Goal: Task Accomplishment & Management: Complete application form

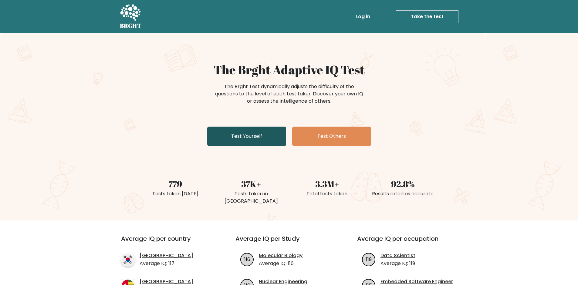
click at [263, 134] on link "Test Yourself" at bounding box center [246, 136] width 79 height 19
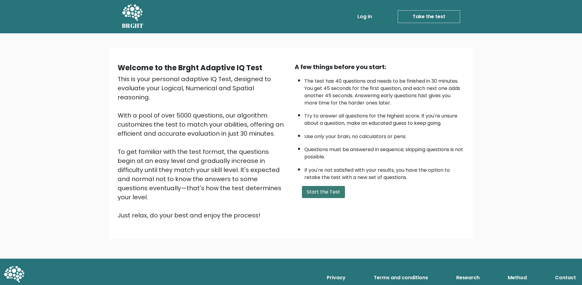
click at [323, 187] on button "Start the Test" at bounding box center [323, 192] width 43 height 12
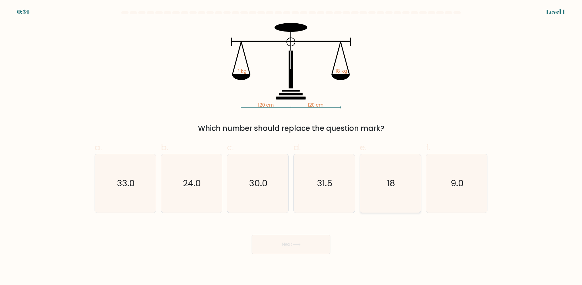
click at [395, 177] on icon "18" at bounding box center [390, 183] width 59 height 59
click at [291, 147] on input "e. 18" at bounding box center [291, 145] width 0 height 4
radio input "true"
click at [301, 249] on button "Next" at bounding box center [291, 244] width 79 height 19
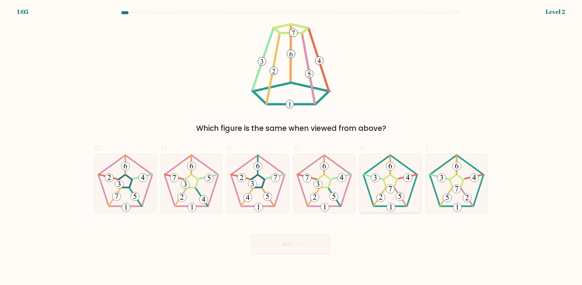
click at [392, 189] on 180 at bounding box center [390, 189] width 8 height 8
click at [291, 147] on input "e." at bounding box center [291, 145] width 0 height 4
radio input "true"
click at [294, 243] on icon at bounding box center [297, 244] width 8 height 3
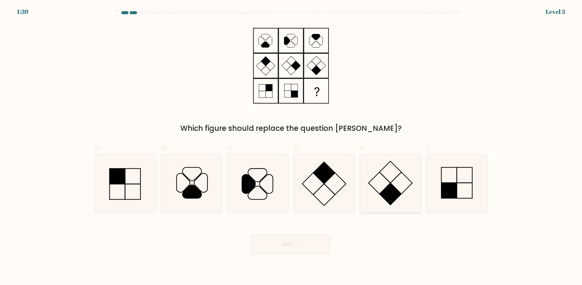
click at [400, 183] on icon at bounding box center [390, 183] width 59 height 59
click at [291, 147] on input "e." at bounding box center [291, 145] width 0 height 4
radio input "true"
click at [292, 245] on button "Next" at bounding box center [291, 244] width 79 height 19
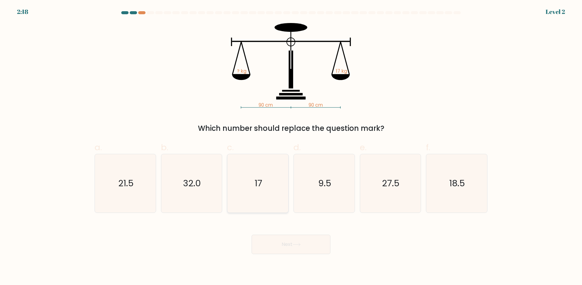
click at [248, 180] on icon "17" at bounding box center [258, 183] width 59 height 59
click at [291, 147] on input "c. 17" at bounding box center [291, 145] width 0 height 4
radio input "true"
drag, startPoint x: 284, startPoint y: 222, endPoint x: 285, endPoint y: 237, distance: 14.6
click at [285, 236] on div "Next" at bounding box center [291, 237] width 400 height 34
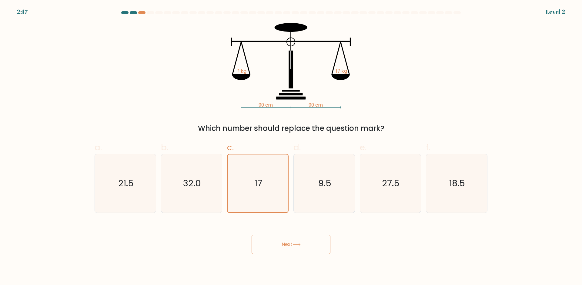
click at [285, 237] on button "Next" at bounding box center [291, 244] width 79 height 19
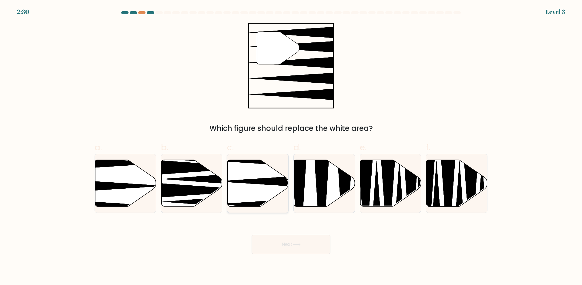
click at [237, 184] on icon at bounding box center [258, 183] width 61 height 47
click at [291, 147] on input "c." at bounding box center [291, 145] width 0 height 4
radio input "true"
click at [272, 249] on button "Next" at bounding box center [291, 244] width 79 height 19
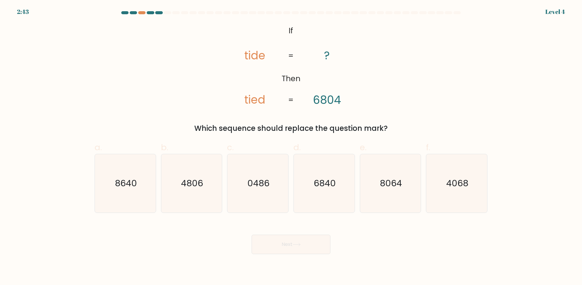
click at [301, 241] on button "Next" at bounding box center [291, 244] width 79 height 19
click at [406, 192] on icon "8064" at bounding box center [390, 183] width 59 height 59
click at [291, 147] on input "e. 8064" at bounding box center [291, 145] width 0 height 4
radio input "true"
click at [304, 238] on button "Next" at bounding box center [291, 244] width 79 height 19
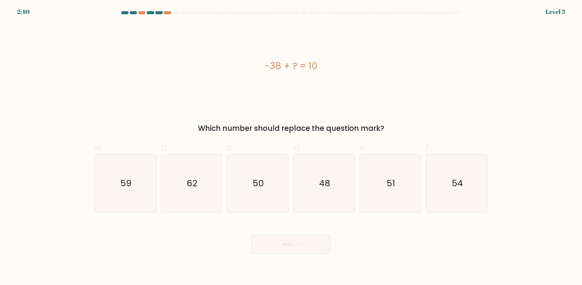
click at [297, 240] on button "Next" at bounding box center [291, 244] width 79 height 19
click at [308, 187] on icon "48" at bounding box center [324, 183] width 59 height 59
click at [291, 147] on input "d. 48" at bounding box center [291, 145] width 0 height 4
radio input "true"
click at [305, 244] on button "Next" at bounding box center [291, 244] width 79 height 19
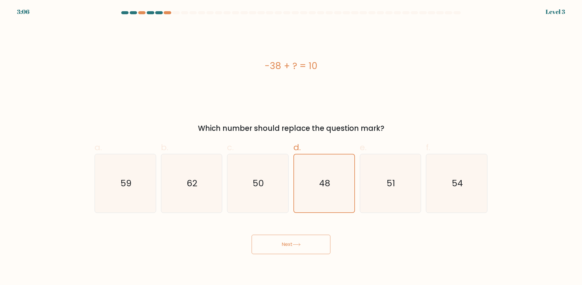
click at [313, 243] on button "Next" at bounding box center [291, 244] width 79 height 19
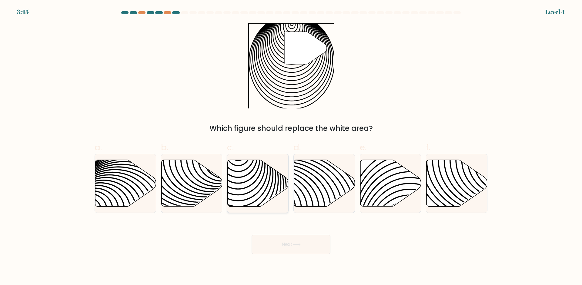
click at [242, 177] on icon at bounding box center [238, 209] width 123 height 123
click at [291, 147] on input "c." at bounding box center [291, 145] width 0 height 4
radio input "true"
click at [278, 246] on button "Next" at bounding box center [291, 244] width 79 height 19
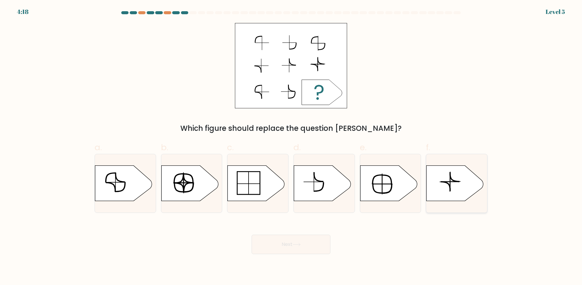
click at [443, 179] on icon at bounding box center [455, 183] width 57 height 35
click at [291, 147] on input "f." at bounding box center [291, 145] width 0 height 4
radio input "true"
click at [279, 247] on button "Next" at bounding box center [291, 244] width 79 height 19
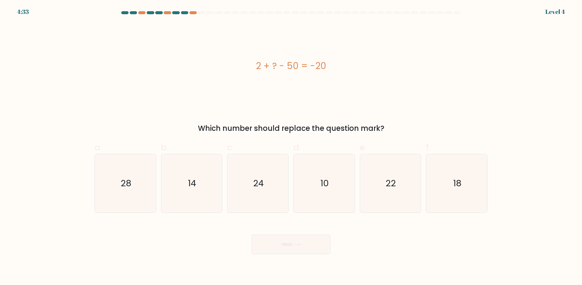
click at [433, 246] on div "Next" at bounding box center [291, 237] width 400 height 34
click at [126, 187] on text "28" at bounding box center [126, 183] width 11 height 12
click at [291, 147] on input "a. 28" at bounding box center [291, 145] width 0 height 4
radio input "true"
click at [259, 252] on button "Next" at bounding box center [291, 244] width 79 height 19
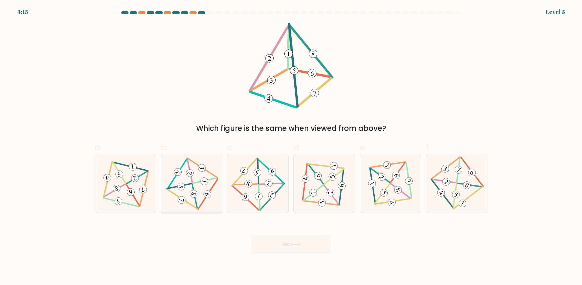
click at [194, 189] on icon at bounding box center [192, 183] width 48 height 47
click at [291, 147] on input "b." at bounding box center [291, 145] width 0 height 4
radio input "true"
click at [275, 242] on button "Next" at bounding box center [291, 244] width 79 height 19
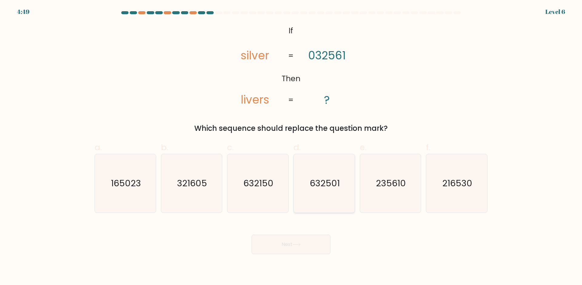
click at [338, 185] on text "632501" at bounding box center [325, 183] width 30 height 12
click at [291, 147] on input "d. 632501" at bounding box center [291, 145] width 0 height 4
radio input "true"
click at [259, 246] on button "Next" at bounding box center [291, 244] width 79 height 19
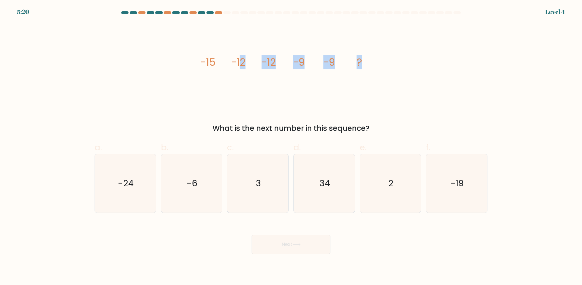
drag, startPoint x: 242, startPoint y: 59, endPoint x: 454, endPoint y: 95, distance: 215.0
click at [454, 90] on div "image/svg+xml -15 -12 -12 -9 -9 ? What is the next number in this sequence?" at bounding box center [291, 78] width 400 height 111
click at [466, 189] on icon "-19" at bounding box center [457, 183] width 59 height 59
click at [291, 147] on input "f. -19" at bounding box center [291, 145] width 0 height 4
radio input "true"
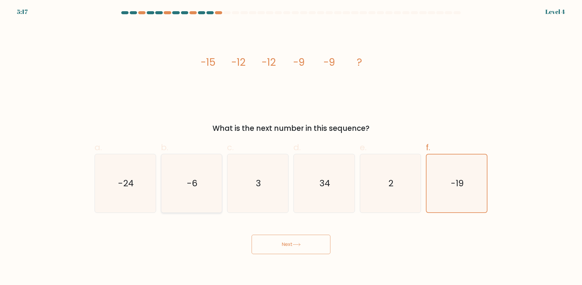
click at [171, 166] on icon "-6" at bounding box center [191, 183] width 59 height 59
click at [291, 147] on input "b. -6" at bounding box center [291, 145] width 0 height 4
radio input "true"
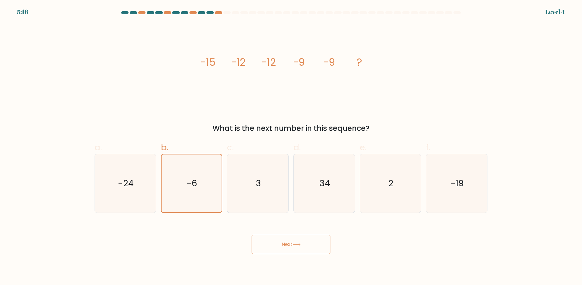
click at [288, 251] on button "Next" at bounding box center [291, 244] width 79 height 19
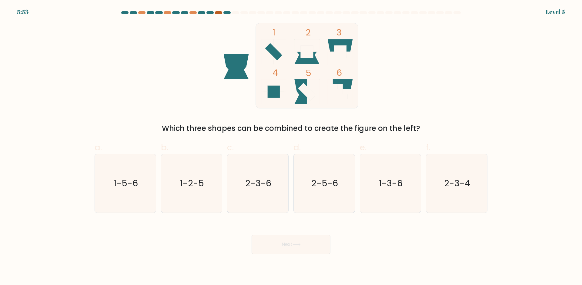
click at [215, 13] on div at bounding box center [218, 12] width 7 height 3
click at [196, 12] on div at bounding box center [193, 12] width 7 height 3
click at [165, 13] on div at bounding box center [167, 12] width 7 height 3
click at [143, 12] on div at bounding box center [141, 12] width 7 height 3
click at [328, 181] on text "2-5-6" at bounding box center [324, 183] width 27 height 12
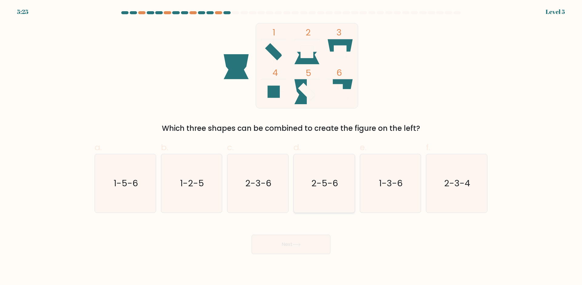
click at [291, 147] on input "d. 2-5-6" at bounding box center [291, 145] width 0 height 4
radio input "true"
click at [281, 240] on button "Next" at bounding box center [291, 244] width 79 height 19
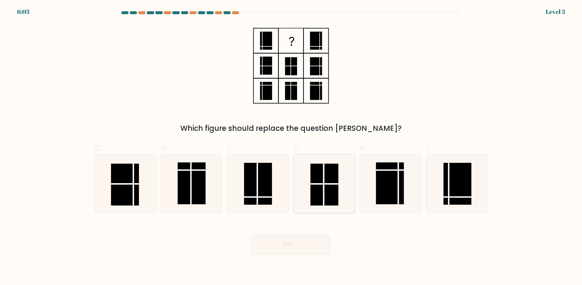
click at [325, 190] on rect at bounding box center [325, 185] width 28 height 42
click at [291, 147] on input "d." at bounding box center [291, 145] width 0 height 4
radio input "true"
drag, startPoint x: 251, startPoint y: 246, endPoint x: 255, endPoint y: 246, distance: 3.6
click at [255, 246] on div "Next" at bounding box center [291, 237] width 400 height 34
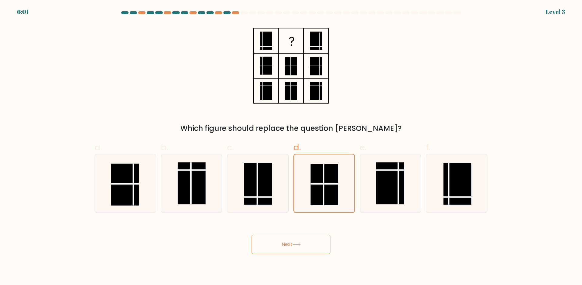
click at [288, 247] on button "Next" at bounding box center [291, 244] width 79 height 19
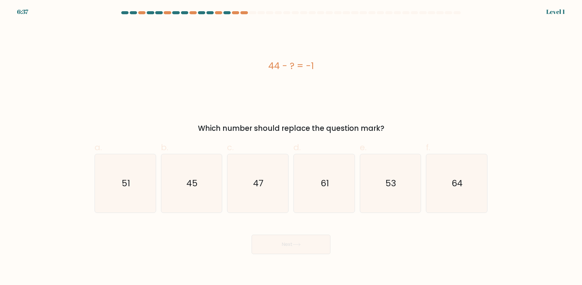
click at [354, 100] on div "44 - ? = -1" at bounding box center [291, 66] width 393 height 86
click at [197, 191] on icon "45" at bounding box center [191, 183] width 59 height 59
click at [291, 147] on input "b. 45" at bounding box center [291, 145] width 0 height 4
radio input "true"
click at [408, 248] on div "Next" at bounding box center [291, 237] width 400 height 34
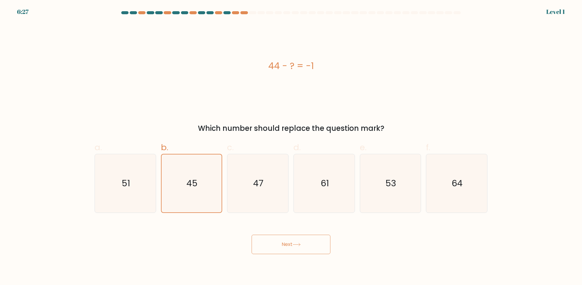
click at [311, 251] on button "Next" at bounding box center [291, 244] width 79 height 19
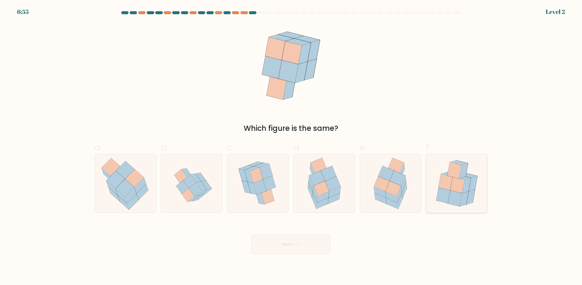
click at [453, 182] on icon at bounding box center [457, 185] width 14 height 16
click at [291, 147] on input "f." at bounding box center [291, 145] width 0 height 4
radio input "true"
click at [305, 244] on button "Next" at bounding box center [291, 244] width 79 height 19
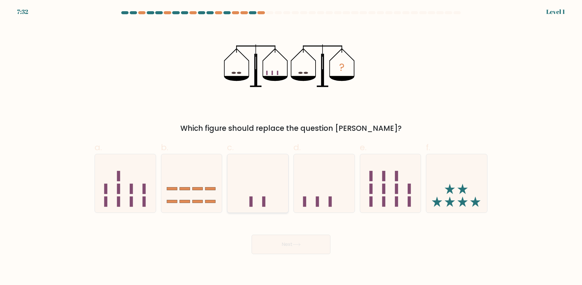
click at [253, 208] on icon at bounding box center [257, 183] width 61 height 50
click at [291, 147] on input "c." at bounding box center [291, 145] width 0 height 4
radio input "true"
click at [290, 242] on button "Next" at bounding box center [291, 244] width 79 height 19
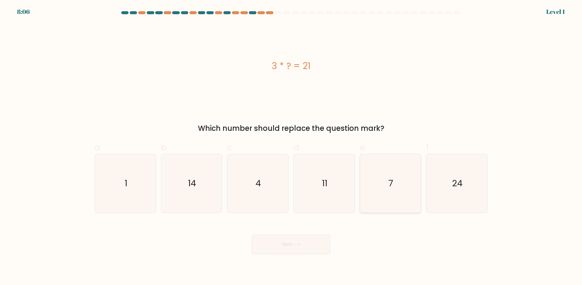
click at [389, 178] on text "7" at bounding box center [391, 183] width 5 height 12
click at [291, 147] on input "e. 7" at bounding box center [291, 145] width 0 height 4
radio input "true"
click at [301, 234] on div "Next" at bounding box center [291, 237] width 400 height 34
drag, startPoint x: 301, startPoint y: 238, endPoint x: 304, endPoint y: 235, distance: 4.0
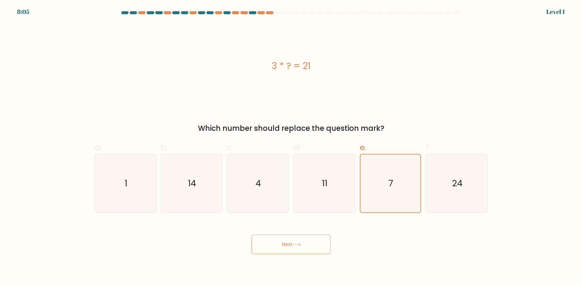
click at [304, 233] on div "Next" at bounding box center [291, 237] width 400 height 34
click at [304, 237] on button "Next" at bounding box center [291, 244] width 79 height 19
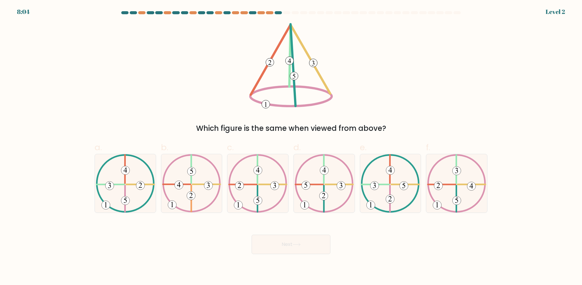
click at [301, 236] on button "Next" at bounding box center [291, 244] width 79 height 19
click at [132, 187] on icon at bounding box center [125, 183] width 59 height 59
click at [291, 147] on input "a." at bounding box center [291, 145] width 0 height 4
radio input "true"
click at [257, 183] on 222 at bounding box center [257, 169] width 0 height 28
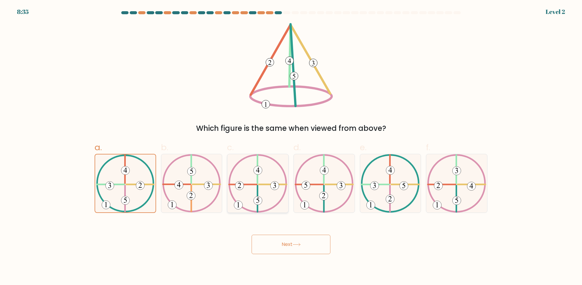
click at [291, 147] on input "c." at bounding box center [291, 145] width 0 height 4
radio input "true"
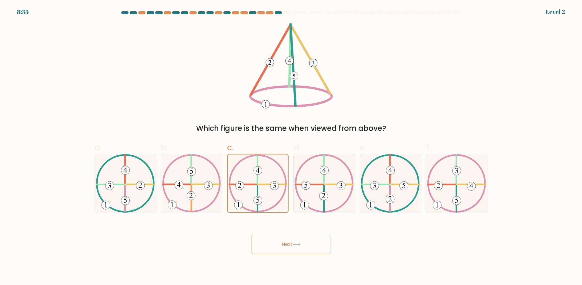
click at [280, 244] on button "Next" at bounding box center [291, 244] width 79 height 19
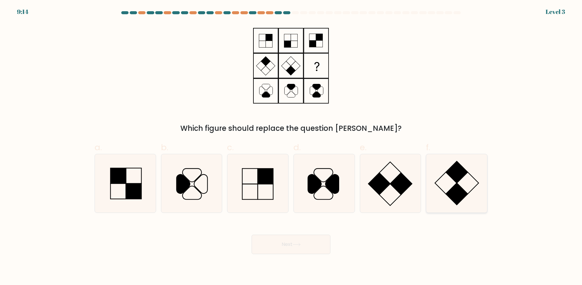
click at [451, 180] on icon at bounding box center [457, 183] width 59 height 59
click at [291, 147] on input "f." at bounding box center [291, 145] width 0 height 4
radio input "true"
click at [307, 229] on div "Next" at bounding box center [291, 237] width 400 height 34
click at [301, 253] on button "Next" at bounding box center [291, 244] width 79 height 19
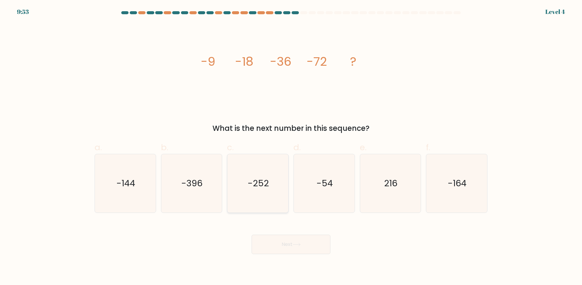
click at [274, 193] on icon "-252" at bounding box center [258, 183] width 59 height 59
click at [291, 147] on input "c. -252" at bounding box center [291, 145] width 0 height 4
radio input "true"
click at [348, 183] on icon "-54" at bounding box center [324, 183] width 59 height 59
click at [291, 147] on input "d. -54" at bounding box center [291, 145] width 0 height 4
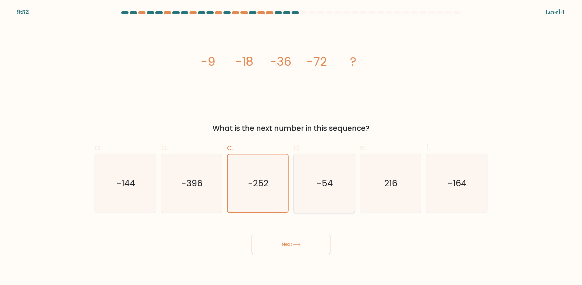
radio input "true"
click at [150, 188] on icon "-144" at bounding box center [125, 183] width 59 height 59
click at [291, 147] on input "a. -144" at bounding box center [291, 145] width 0 height 4
radio input "true"
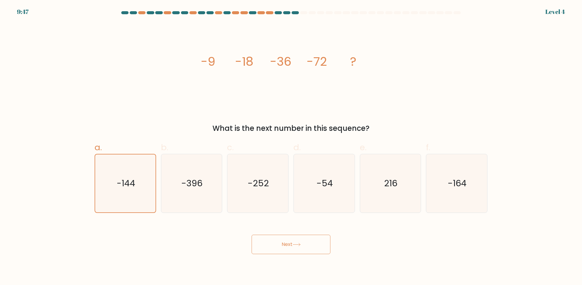
click at [257, 235] on div "Next" at bounding box center [291, 237] width 400 height 34
click at [268, 241] on button "Next" at bounding box center [291, 244] width 79 height 19
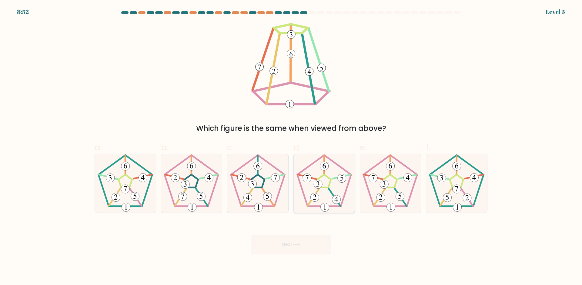
click at [329, 185] on 231 at bounding box center [325, 181] width 14 height 13
click at [291, 147] on input "d." at bounding box center [291, 145] width 0 height 4
radio input "true"
click at [282, 244] on button "Next" at bounding box center [291, 244] width 79 height 19
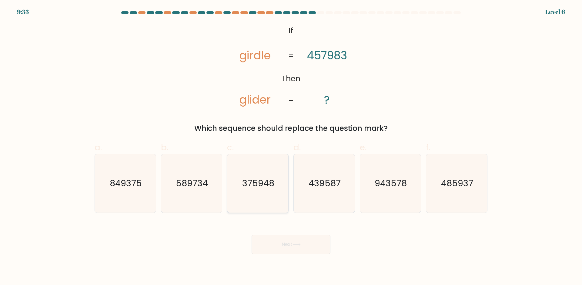
click at [269, 187] on text "375948" at bounding box center [259, 183] width 32 height 12
click at [291, 147] on input "c. 375948" at bounding box center [291, 145] width 0 height 4
radio input "true"
click at [274, 234] on div "Next" at bounding box center [291, 237] width 400 height 34
click at [277, 245] on button "Next" at bounding box center [291, 244] width 79 height 19
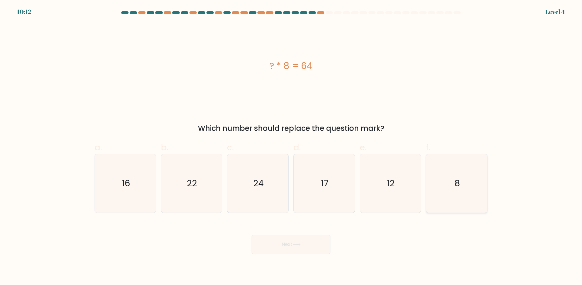
click at [466, 184] on icon "8" at bounding box center [457, 183] width 59 height 59
click at [291, 147] on input "f. 8" at bounding box center [291, 145] width 0 height 4
radio input "true"
click at [308, 242] on button "Next" at bounding box center [291, 244] width 79 height 19
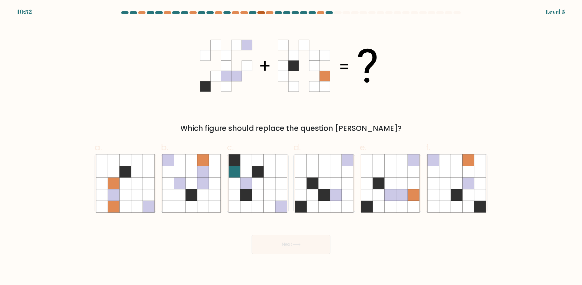
click at [263, 13] on div at bounding box center [260, 12] width 7 height 3
click at [384, 187] on icon at bounding box center [379, 184] width 12 height 12
click at [291, 147] on input "e." at bounding box center [291, 145] width 0 height 4
radio input "true"
click at [297, 251] on button "Next" at bounding box center [291, 244] width 79 height 19
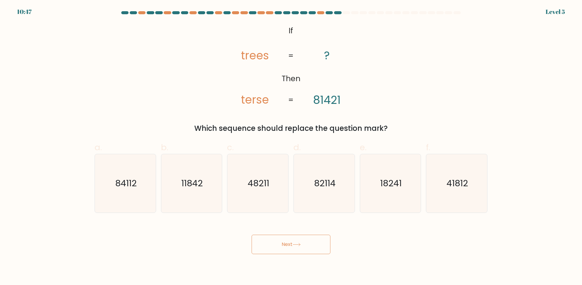
click at [299, 247] on button "Next" at bounding box center [291, 244] width 79 height 19
click at [321, 191] on icon "82114" at bounding box center [324, 183] width 59 height 59
click at [291, 147] on input "d. 82114" at bounding box center [291, 145] width 0 height 4
radio input "true"
click at [301, 234] on div "Next" at bounding box center [291, 237] width 400 height 34
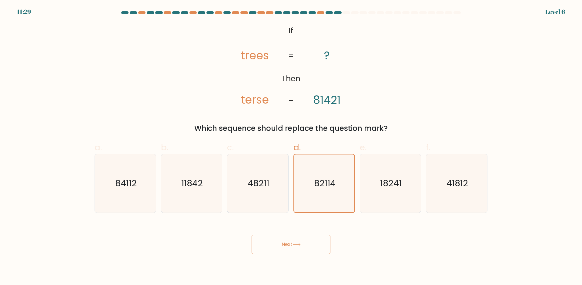
click at [301, 238] on button "Next" at bounding box center [291, 244] width 79 height 19
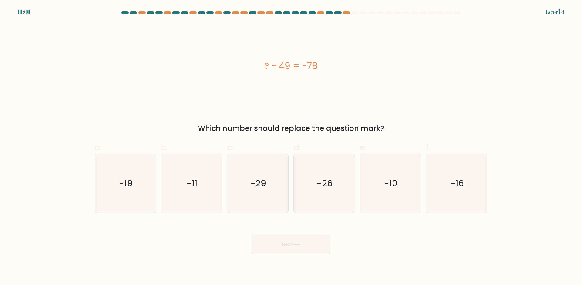
click at [314, 81] on div "? - 49 = -78" at bounding box center [291, 66] width 393 height 86
click at [277, 192] on icon "-29" at bounding box center [258, 183] width 59 height 59
click at [291, 147] on input "c. -29" at bounding box center [291, 145] width 0 height 4
radio input "true"
click at [293, 240] on button "Next" at bounding box center [291, 244] width 79 height 19
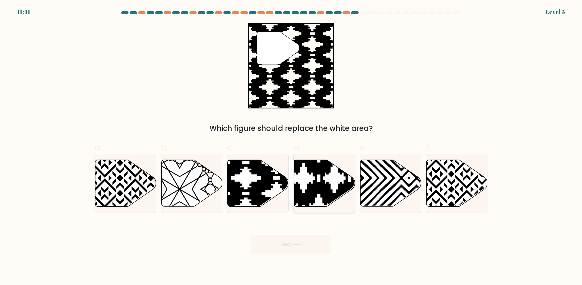
click at [298, 187] on icon at bounding box center [303, 208] width 123 height 123
click at [291, 147] on input "d." at bounding box center [291, 145] width 0 height 4
radio input "true"
click at [294, 249] on button "Next" at bounding box center [291, 244] width 79 height 19
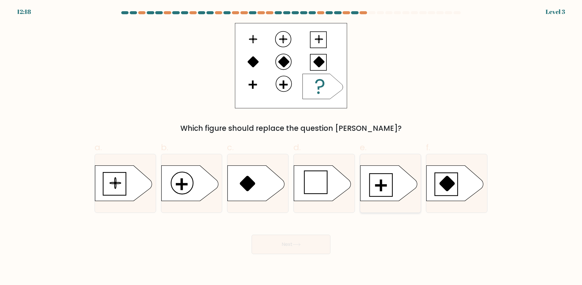
click at [384, 167] on icon at bounding box center [388, 183] width 57 height 35
click at [291, 147] on input "e." at bounding box center [291, 145] width 0 height 4
radio input "true"
click at [259, 237] on button "Next" at bounding box center [291, 244] width 79 height 19
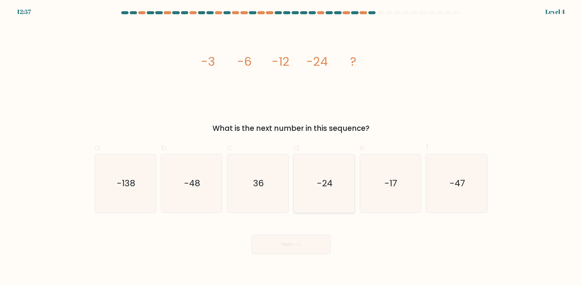
click at [325, 184] on text "-24" at bounding box center [325, 183] width 16 height 12
click at [291, 147] on input "d. -24" at bounding box center [291, 145] width 0 height 4
radio input "true"
click at [466, 197] on icon "-47" at bounding box center [457, 183] width 59 height 59
click at [291, 147] on input "f. -47" at bounding box center [291, 145] width 0 height 4
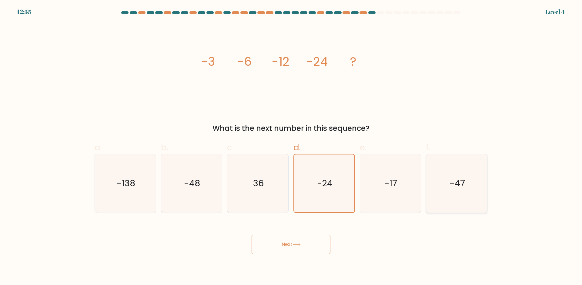
radio input "true"
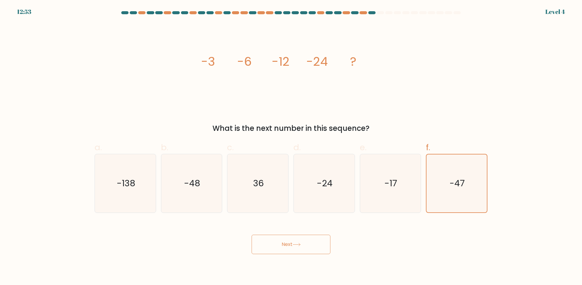
click at [178, 185] on form at bounding box center [291, 132] width 582 height 243
click at [177, 160] on icon "-48" at bounding box center [191, 183] width 59 height 59
click at [291, 147] on input "b. -48" at bounding box center [291, 145] width 0 height 4
radio input "true"
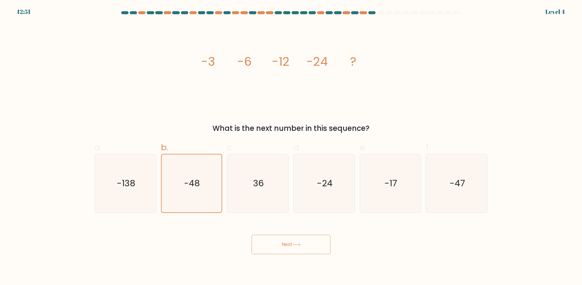
click at [272, 244] on button "Next" at bounding box center [291, 244] width 79 height 19
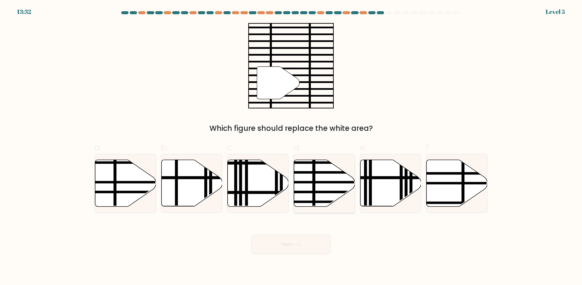
click at [310, 176] on icon at bounding box center [324, 183] width 61 height 47
click at [291, 147] on input "d." at bounding box center [291, 145] width 0 height 4
radio input "true"
click at [297, 251] on button "Next" at bounding box center [291, 244] width 79 height 19
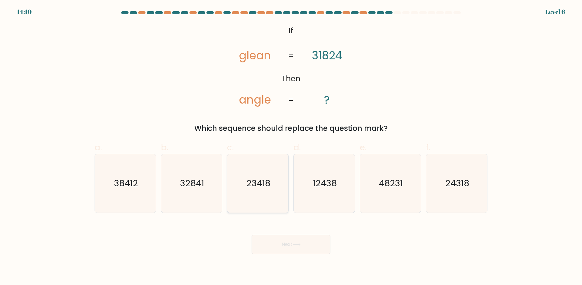
click at [254, 176] on icon "23418" at bounding box center [258, 183] width 59 height 59
click at [291, 147] on input "c. 23418" at bounding box center [291, 145] width 0 height 4
radio input "true"
click at [199, 189] on text "32841" at bounding box center [192, 183] width 24 height 12
click at [291, 147] on input "b. 32841" at bounding box center [291, 145] width 0 height 4
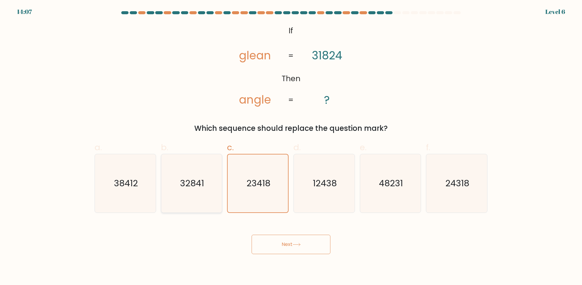
radio input "true"
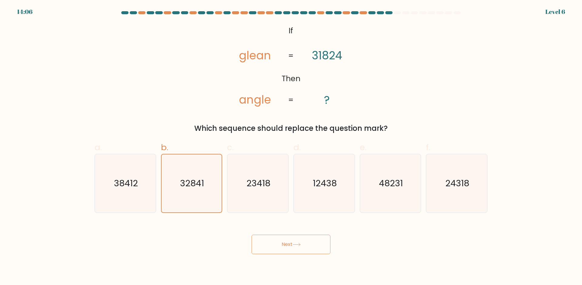
click at [270, 240] on button "Next" at bounding box center [291, 244] width 79 height 19
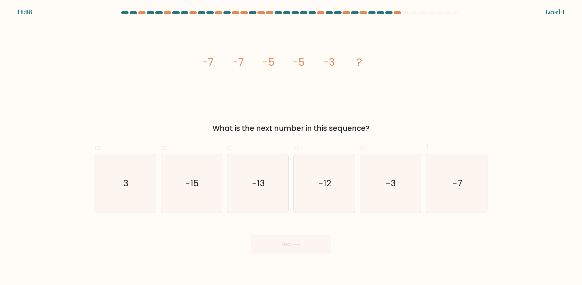
drag, startPoint x: 266, startPoint y: 246, endPoint x: 367, endPoint y: 124, distance: 158.7
click at [371, 121] on form at bounding box center [291, 132] width 582 height 243
click at [394, 179] on text "-3" at bounding box center [391, 183] width 10 height 12
click at [291, 147] on input "e. -3" at bounding box center [291, 145] width 0 height 4
radio input "true"
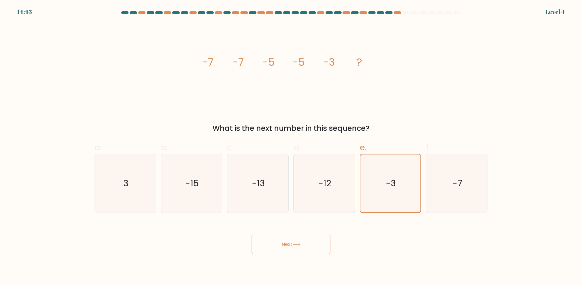
click at [313, 250] on button "Next" at bounding box center [291, 244] width 79 height 19
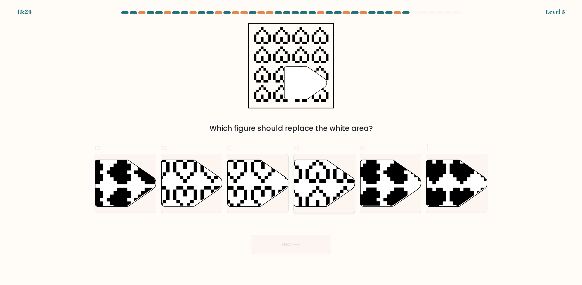
click at [312, 188] on icon at bounding box center [324, 183] width 61 height 47
click at [291, 147] on input "d." at bounding box center [291, 145] width 0 height 4
radio input "true"
click at [311, 247] on button "Next" at bounding box center [291, 244] width 79 height 19
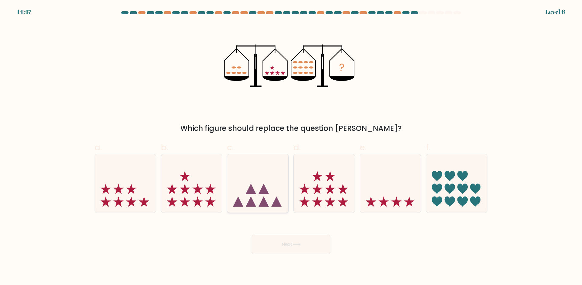
click at [254, 195] on icon at bounding box center [257, 183] width 61 height 50
click at [291, 147] on input "c." at bounding box center [291, 145] width 0 height 4
radio input "true"
click at [292, 242] on button "Next" at bounding box center [291, 244] width 79 height 19
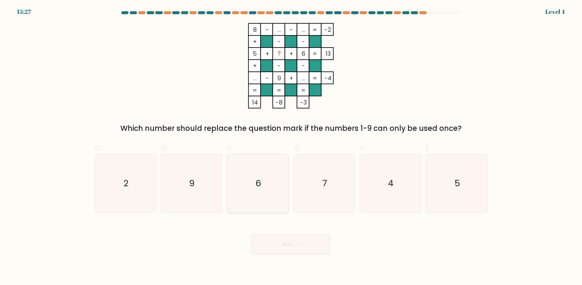
click at [249, 193] on icon "6" at bounding box center [258, 183] width 59 height 59
click at [291, 147] on input "c. 6" at bounding box center [291, 145] width 0 height 4
radio input "true"
click at [261, 249] on button "Next" at bounding box center [291, 244] width 79 height 19
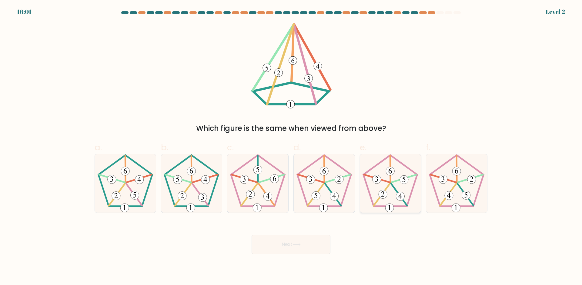
click at [403, 187] on icon at bounding box center [390, 183] width 59 height 59
click at [291, 147] on input "e." at bounding box center [291, 145] width 0 height 4
radio input "true"
click at [290, 248] on button "Next" at bounding box center [291, 244] width 79 height 19
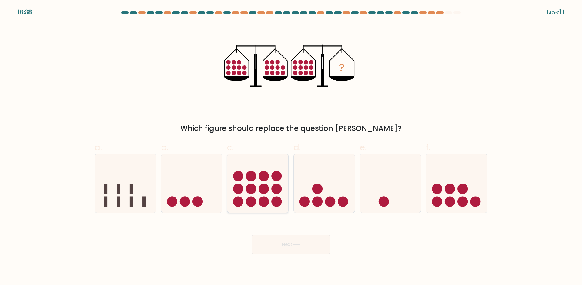
click at [246, 180] on icon at bounding box center [257, 183] width 61 height 50
click at [291, 147] on input "c." at bounding box center [291, 145] width 0 height 4
radio input "true"
click at [282, 253] on button "Next" at bounding box center [291, 244] width 79 height 19
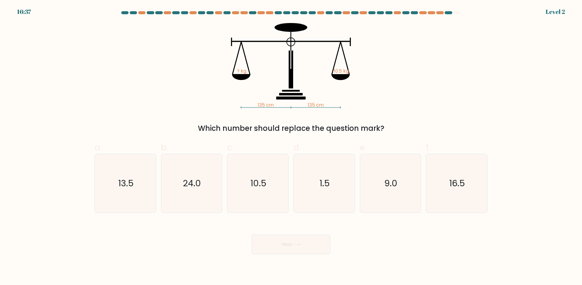
click at [294, 240] on button "Next" at bounding box center [291, 244] width 79 height 19
click at [241, 180] on icon "10.5" at bounding box center [258, 183] width 59 height 59
click at [291, 147] on input "c. 10.5" at bounding box center [291, 145] width 0 height 4
radio input "true"
click at [292, 237] on button "Next" at bounding box center [291, 244] width 79 height 19
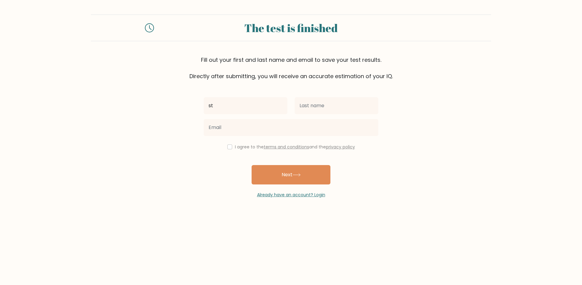
type input "s"
type input "[PERSON_NAME]"
click at [320, 106] on input "text" at bounding box center [337, 105] width 84 height 17
type input "[PERSON_NAME]"
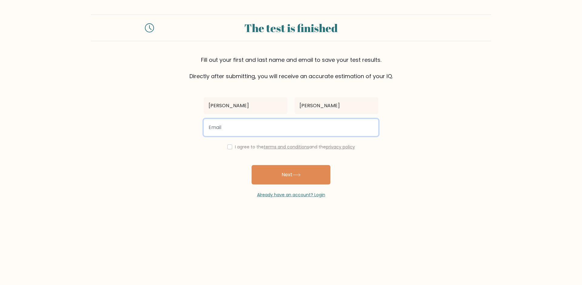
click at [309, 132] on input "email" at bounding box center [291, 127] width 175 height 17
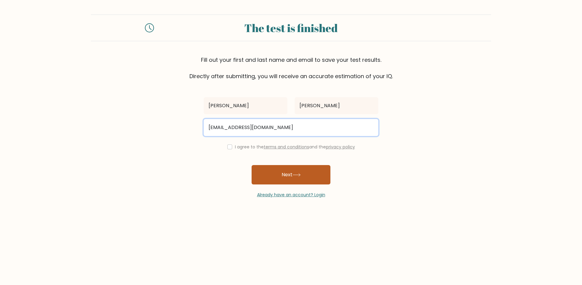
type input "stiomai02@gmail.com"
click at [282, 166] on button "Next" at bounding box center [291, 174] width 79 height 19
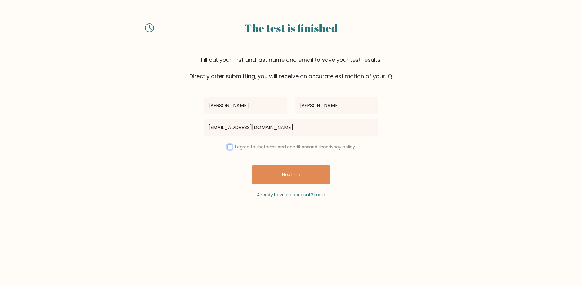
click at [230, 149] on input "checkbox" at bounding box center [229, 147] width 5 height 5
checkbox input "true"
click at [269, 173] on button "Next" at bounding box center [291, 174] width 79 height 19
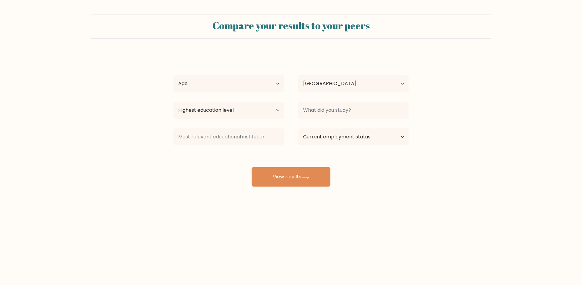
select select "AU"
click at [258, 83] on select "Age Under [DEMOGRAPHIC_DATA] [DEMOGRAPHIC_DATA] [DEMOGRAPHIC_DATA] [DEMOGRAPHIC…" at bounding box center [228, 83] width 110 height 17
select select "min_18"
click at [358, 78] on select "Country [GEOGRAPHIC_DATA] [GEOGRAPHIC_DATA] [GEOGRAPHIC_DATA] [US_STATE] [GEOGR…" at bounding box center [353, 83] width 110 height 17
click at [248, 111] on select "Highest education level No schooling Primary Lower Secondary Upper Secondary Oc…" at bounding box center [228, 110] width 110 height 17
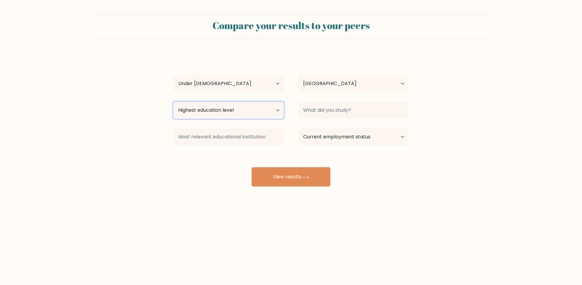
select select "lower_secondary"
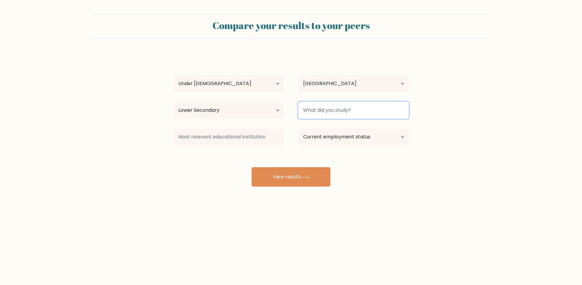
click at [340, 111] on input at bounding box center [353, 110] width 110 height 17
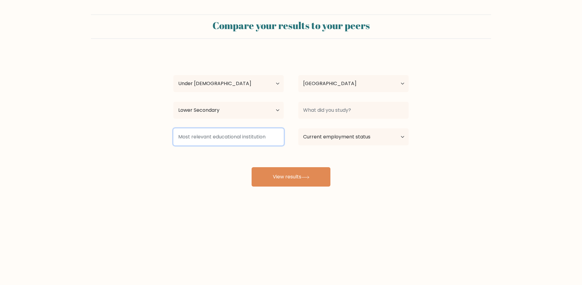
click at [253, 140] on input at bounding box center [228, 137] width 110 height 17
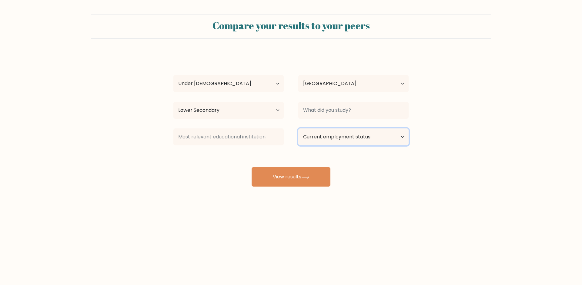
click at [346, 143] on select "Current employment status Employed Student Retired Other / prefer not to answer" at bounding box center [353, 137] width 110 height 17
click at [341, 142] on select "Current employment status Employed Student Retired Other / prefer not to answer" at bounding box center [353, 137] width 110 height 17
select select "other"
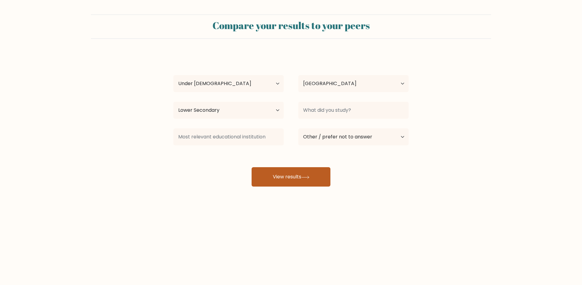
click at [286, 175] on button "View results" at bounding box center [291, 176] width 79 height 19
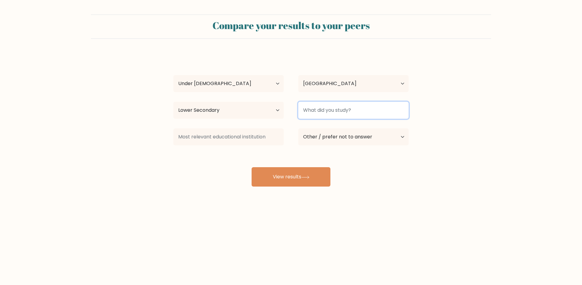
click at [348, 112] on input at bounding box center [353, 110] width 110 height 17
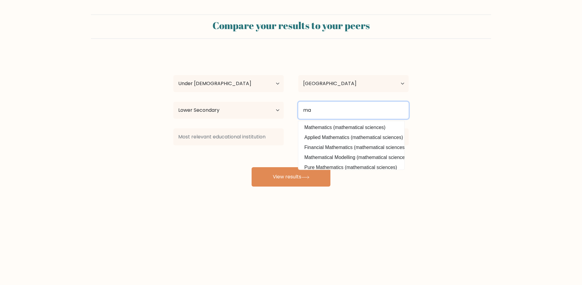
type input "m"
click at [341, 112] on input at bounding box center [353, 110] width 110 height 17
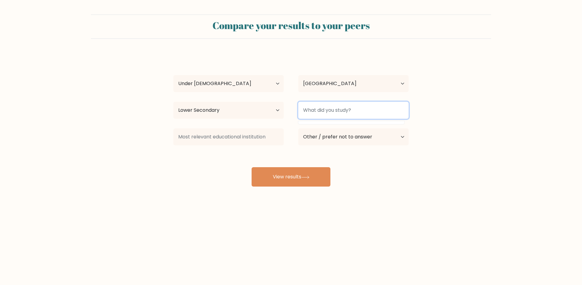
click at [341, 112] on input at bounding box center [353, 110] width 110 height 17
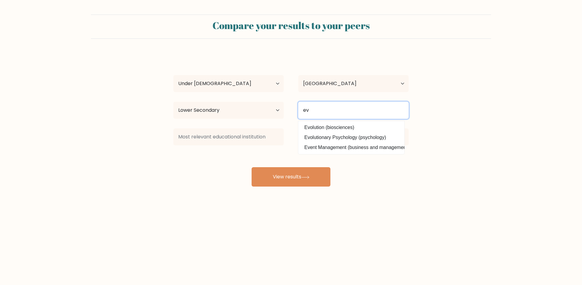
type input "e"
type input "d"
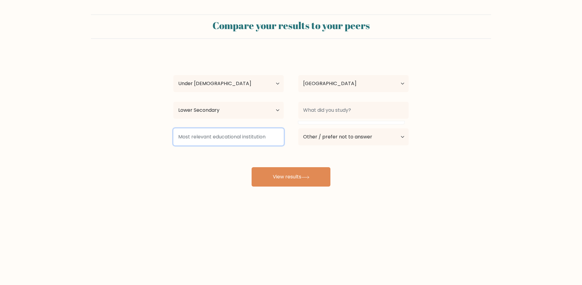
click at [251, 143] on input at bounding box center [228, 137] width 110 height 17
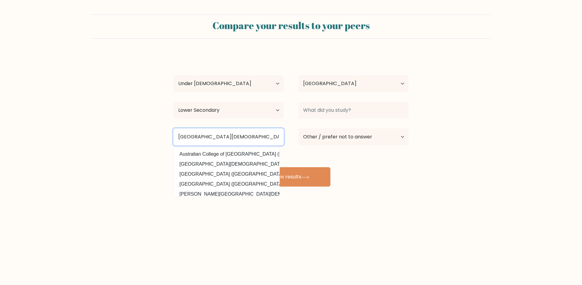
type input "australian christian college"
click at [252, 167] on button "View results" at bounding box center [291, 176] width 79 height 19
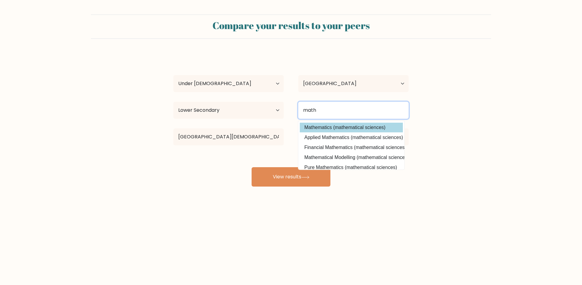
type input "math"
click at [370, 127] on div "sarah thomas Age Under 18 years old 18-24 years old 25-34 years old 35-44 years…" at bounding box center [291, 119] width 243 height 133
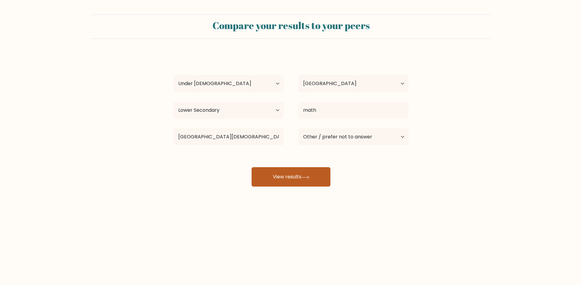
click at [302, 177] on button "View results" at bounding box center [291, 176] width 79 height 19
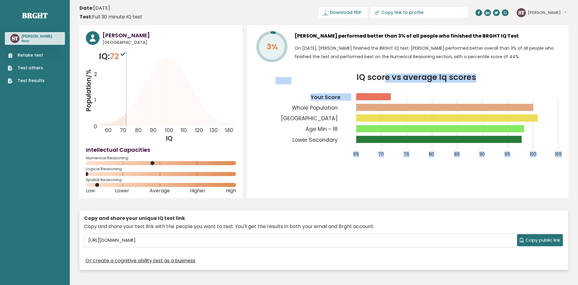
drag, startPoint x: 389, startPoint y: 96, endPoint x: 384, endPoint y: 133, distance: 38.3
click at [384, 133] on icon "IQ score vs average Iq scores 65 70 75 80 85 90 95 100 105 Your Score Whole Pop…" at bounding box center [407, 119] width 308 height 91
click at [362, 193] on div "3% [PERSON_NAME] performed better than 3% of all people who finished the BRGHT …" at bounding box center [407, 111] width 321 height 173
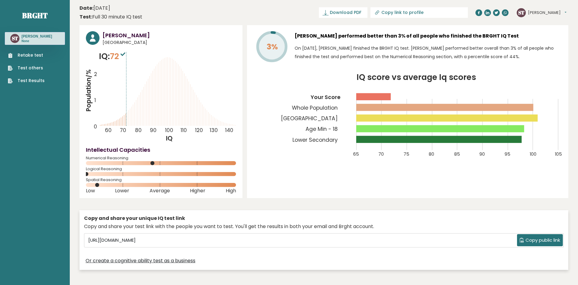
drag, startPoint x: 152, startPoint y: 163, endPoint x: 195, endPoint y: 158, distance: 43.9
click at [195, 158] on div "Numerical Reasoning" at bounding box center [161, 162] width 150 height 10
click at [125, 129] on tspan "70" at bounding box center [123, 130] width 6 height 7
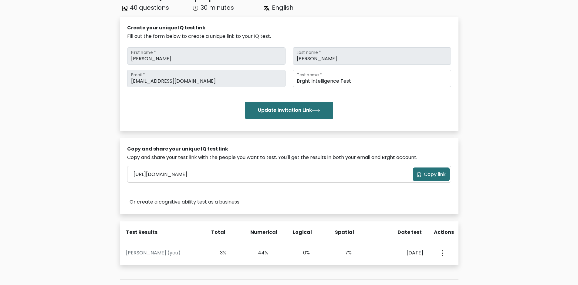
scroll to position [58, 0]
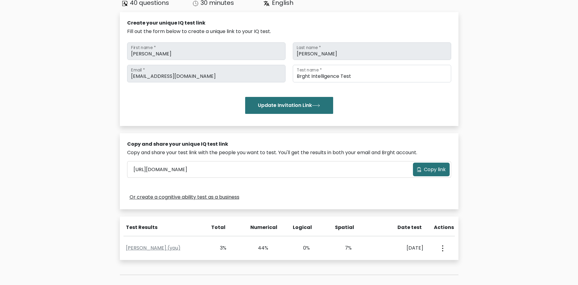
drag, startPoint x: 173, startPoint y: 79, endPoint x: 107, endPoint y: 80, distance: 65.8
click at [107, 80] on div "Test the IQ of other people 40 questions 30 minutes English Create your unique …" at bounding box center [289, 147] width 578 height 344
drag, startPoint x: 183, startPoint y: 76, endPoint x: 155, endPoint y: 79, distance: 27.7
click at [155, 79] on input "stiomai02@gmail.com" at bounding box center [206, 74] width 158 height 18
drag, startPoint x: 192, startPoint y: 76, endPoint x: 141, endPoint y: 85, distance: 51.2
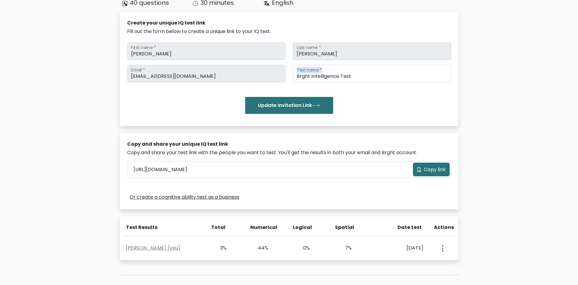
click at [136, 89] on div "stiomai02@gmail.com Email * Brght Intelligence Test Test name * Update Invitati…" at bounding box center [289, 89] width 324 height 49
drag, startPoint x: 187, startPoint y: 74, endPoint x: 129, endPoint y: 74, distance: 58.2
click at [129, 74] on input "stiomai02@gmail.com" at bounding box center [206, 74] width 158 height 18
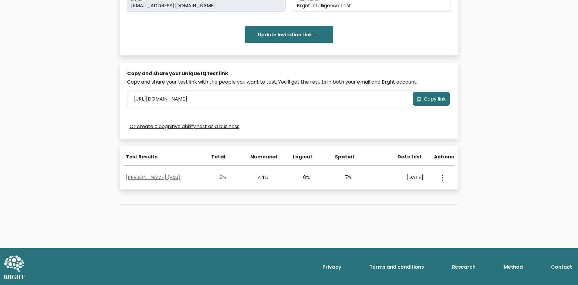
scroll to position [0, 0]
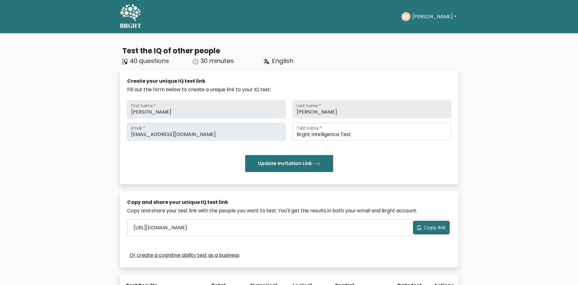
click at [426, 16] on button "Sarah" at bounding box center [434, 17] width 48 height 8
click at [424, 57] on link "Logout" at bounding box center [426, 59] width 48 height 10
